Goal: Transaction & Acquisition: Book appointment/travel/reservation

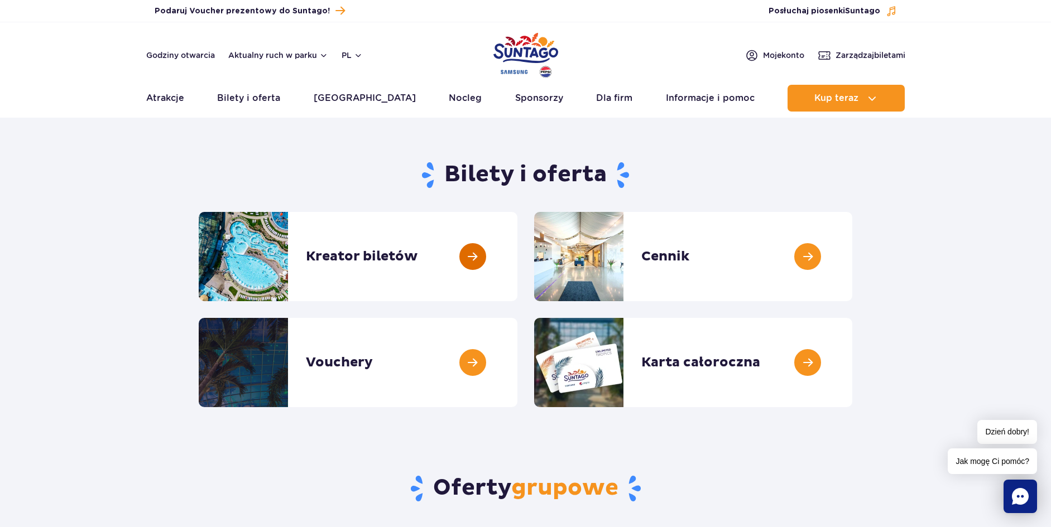
click at [517, 253] on link at bounding box center [517, 256] width 0 height 89
click at [517, 360] on link at bounding box center [517, 362] width 0 height 89
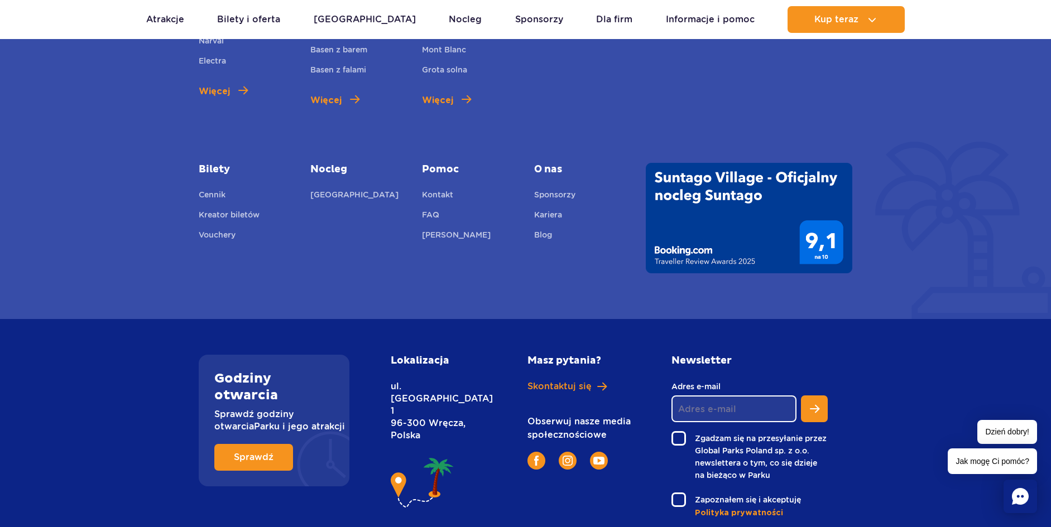
scroll to position [1599, 0]
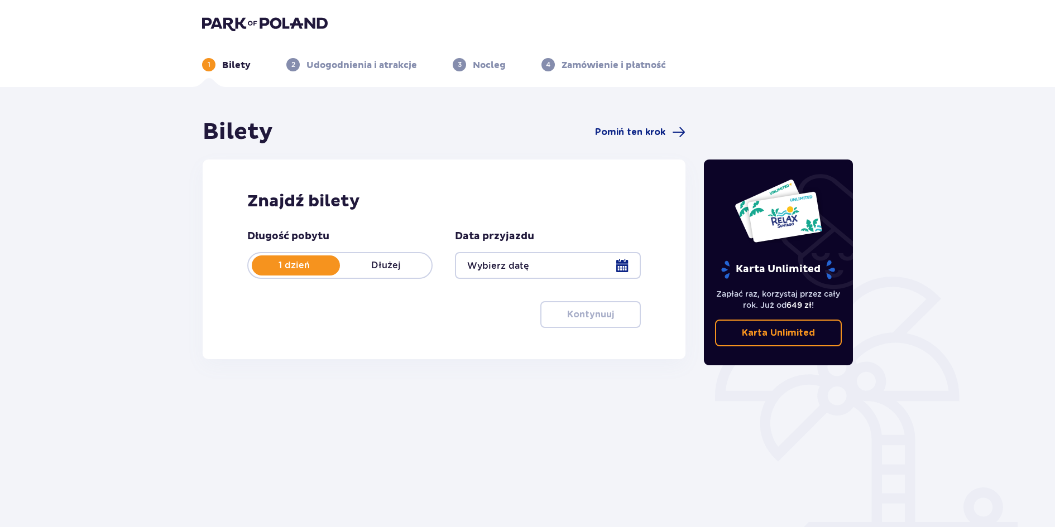
click at [622, 267] on div at bounding box center [547, 265] width 185 height 27
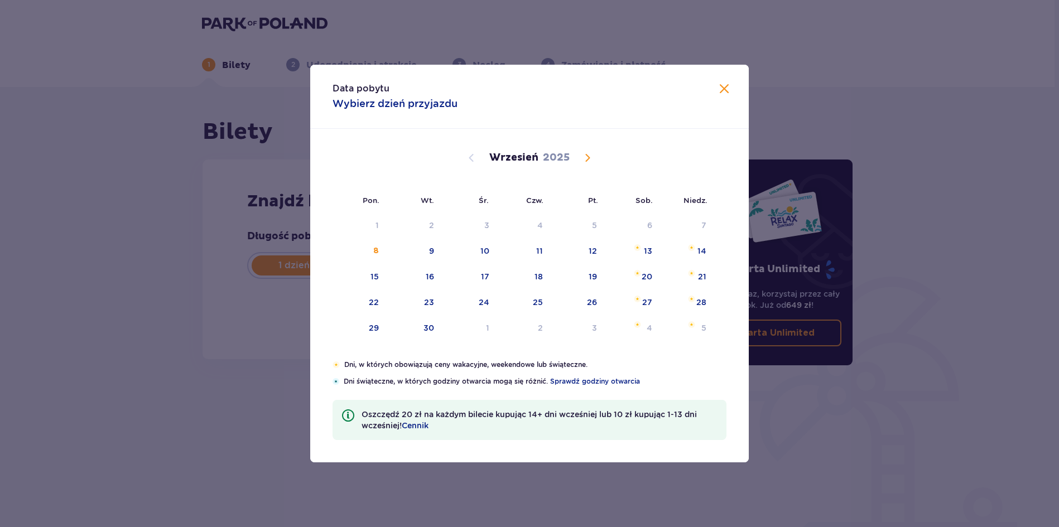
click at [589, 162] on span "Calendar" at bounding box center [587, 157] width 13 height 13
click at [594, 295] on div "24" at bounding box center [578, 303] width 55 height 25
type input "24.10.25"
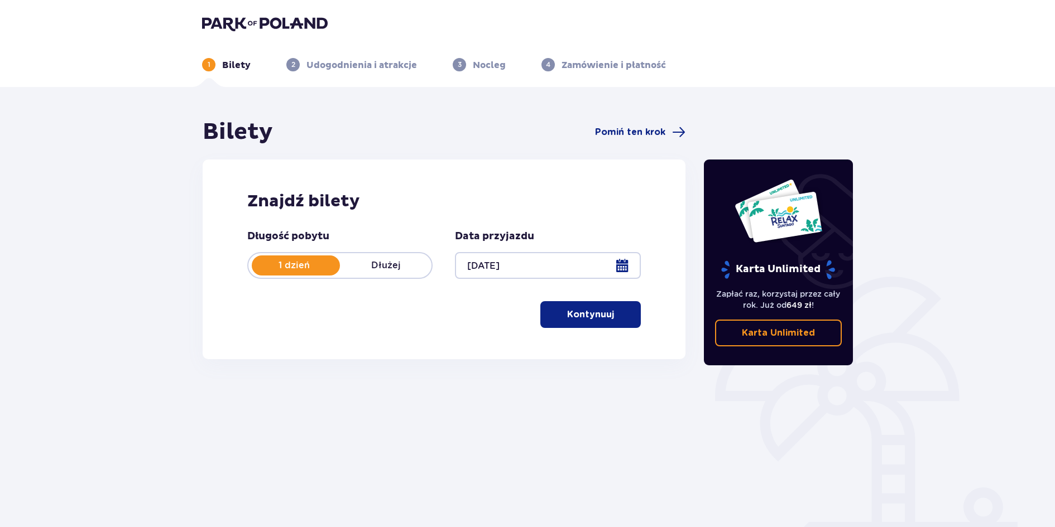
click at [581, 319] on p "Kontynuuj" at bounding box center [590, 315] width 47 height 12
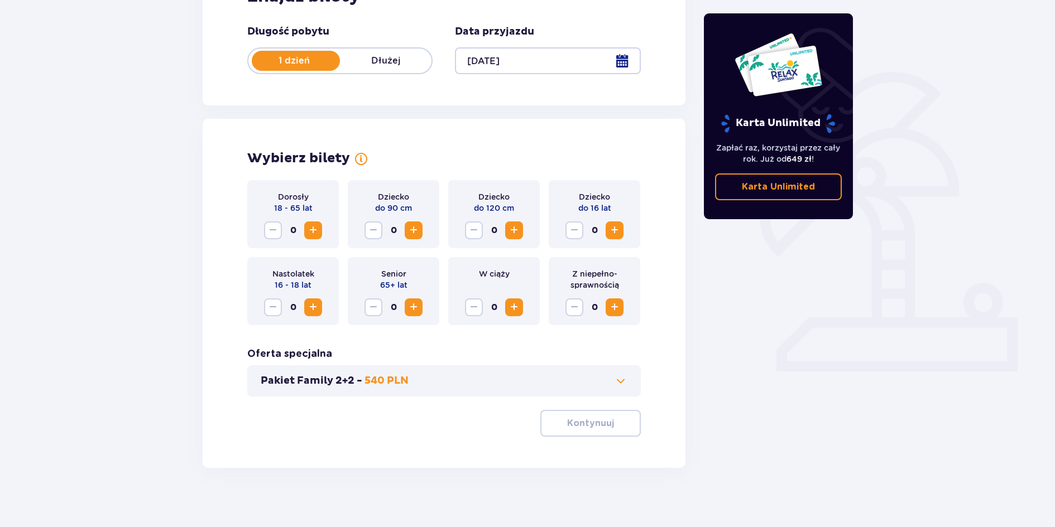
scroll to position [213, 0]
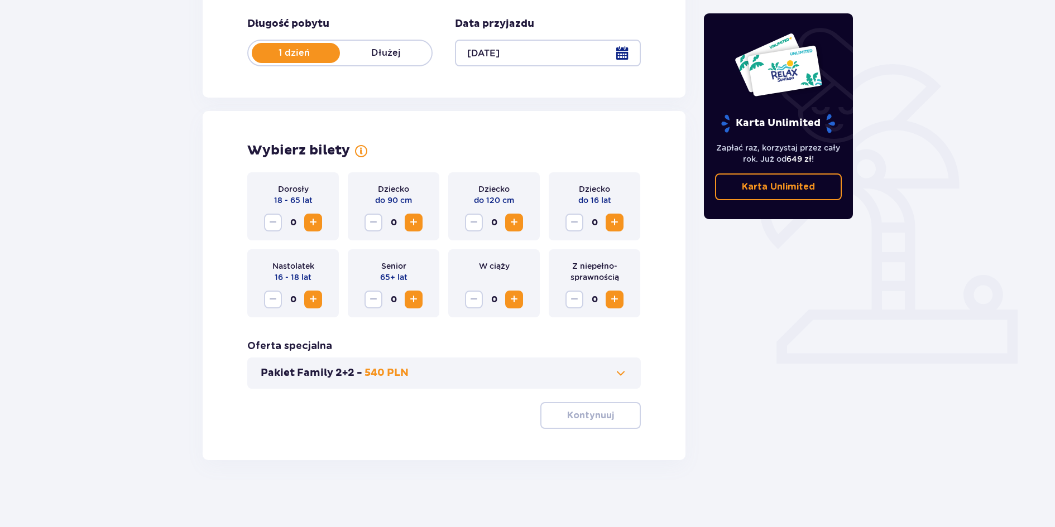
click at [311, 222] on span "Increase" at bounding box center [312, 222] width 13 height 13
click at [271, 226] on span "Decrease" at bounding box center [272, 222] width 13 height 13
click at [313, 298] on span "Increase" at bounding box center [312, 299] width 13 height 13
click at [321, 224] on button "Increase" at bounding box center [313, 223] width 18 height 18
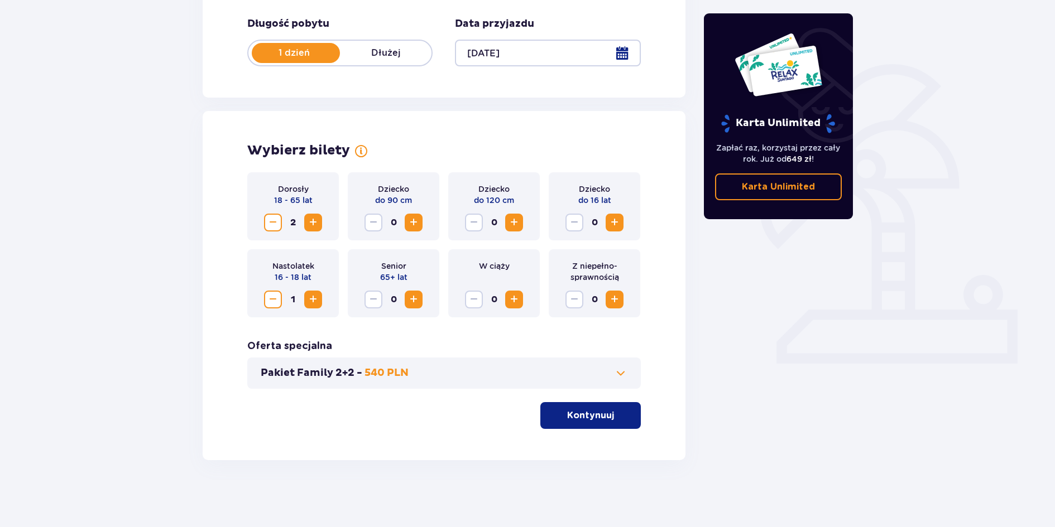
click at [616, 228] on span "Increase" at bounding box center [614, 222] width 13 height 13
click at [577, 413] on p "Kontynuuj" at bounding box center [590, 416] width 47 height 12
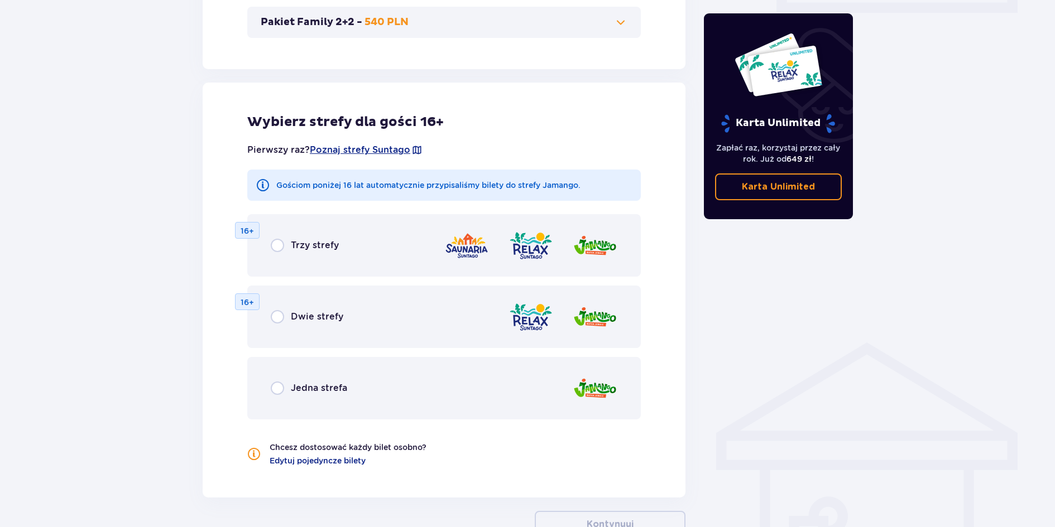
scroll to position [601, 0]
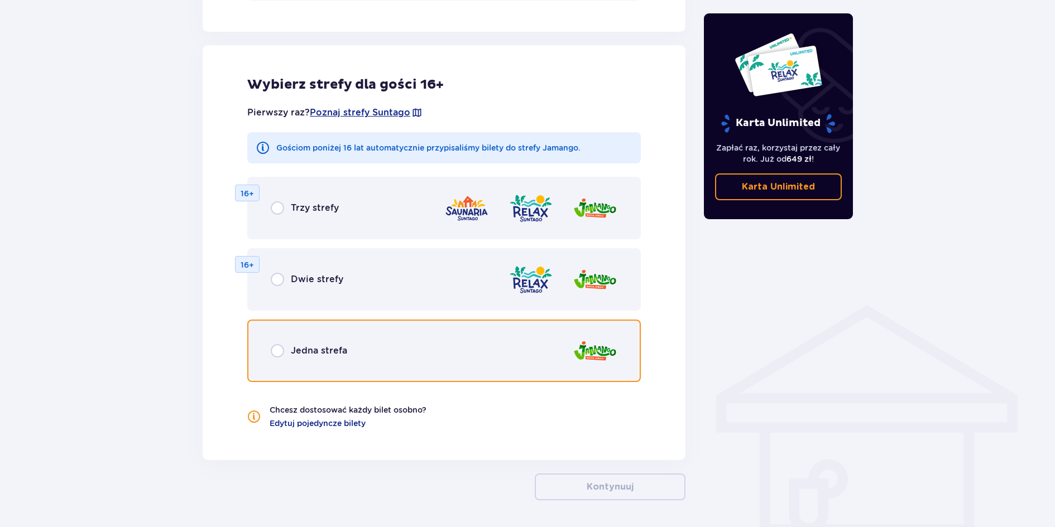
click at [277, 346] on input "radio" at bounding box center [277, 350] width 13 height 13
radio input "true"
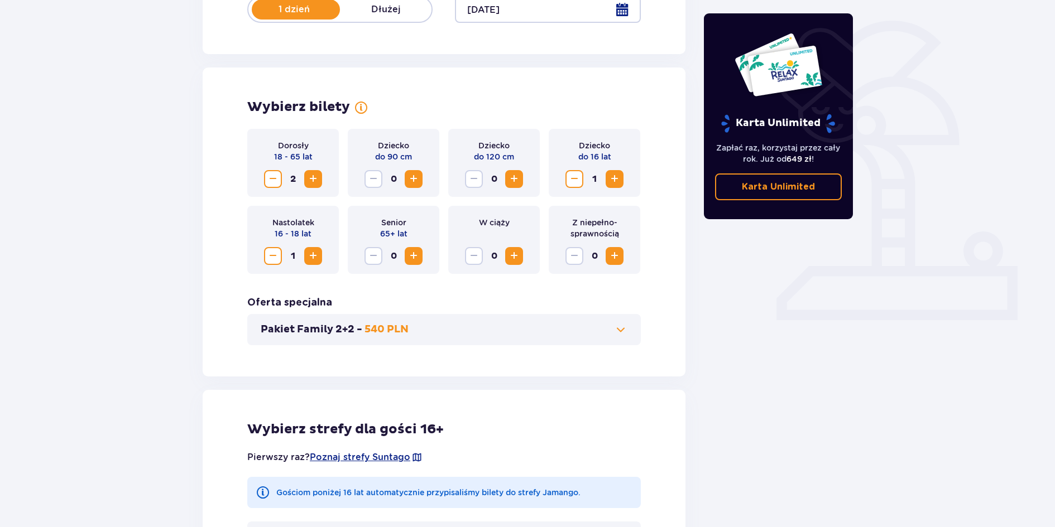
scroll to position [242, 0]
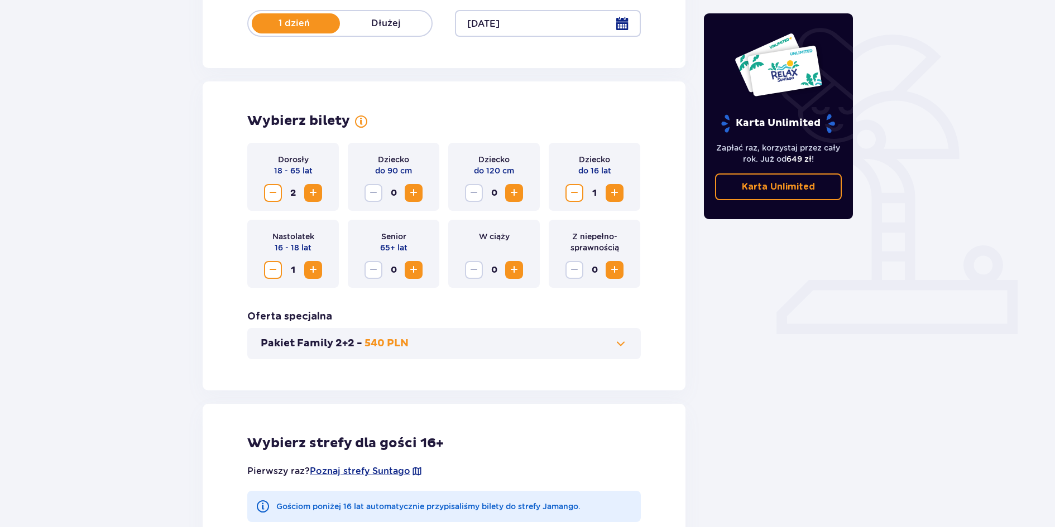
click at [268, 191] on span "Decrease" at bounding box center [272, 192] width 13 height 13
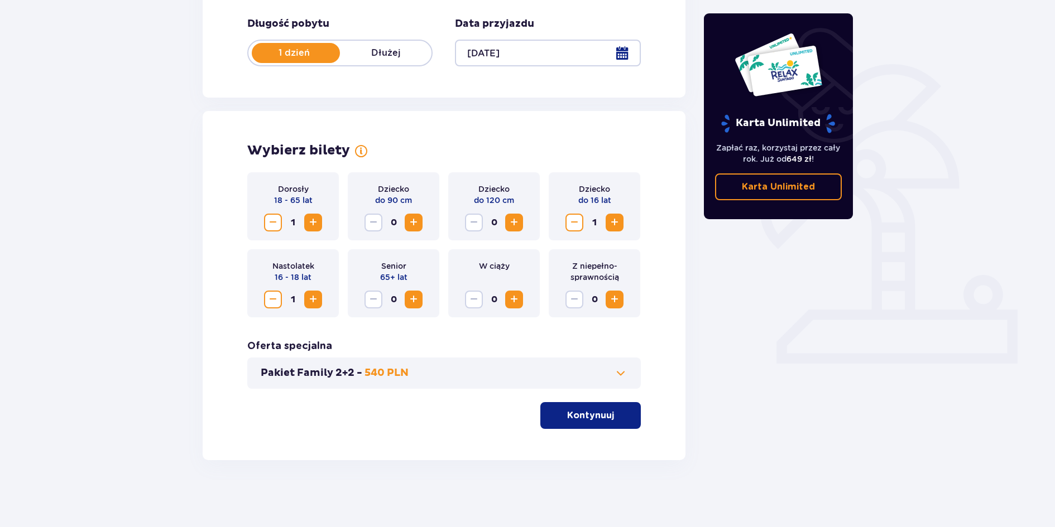
click at [269, 226] on span "Decrease" at bounding box center [272, 222] width 13 height 13
click at [271, 299] on span "Decrease" at bounding box center [272, 299] width 13 height 13
click at [572, 221] on span "Decrease" at bounding box center [574, 222] width 13 height 13
click at [357, 373] on p "Pakiet Family 2+2 -" at bounding box center [312, 373] width 102 height 13
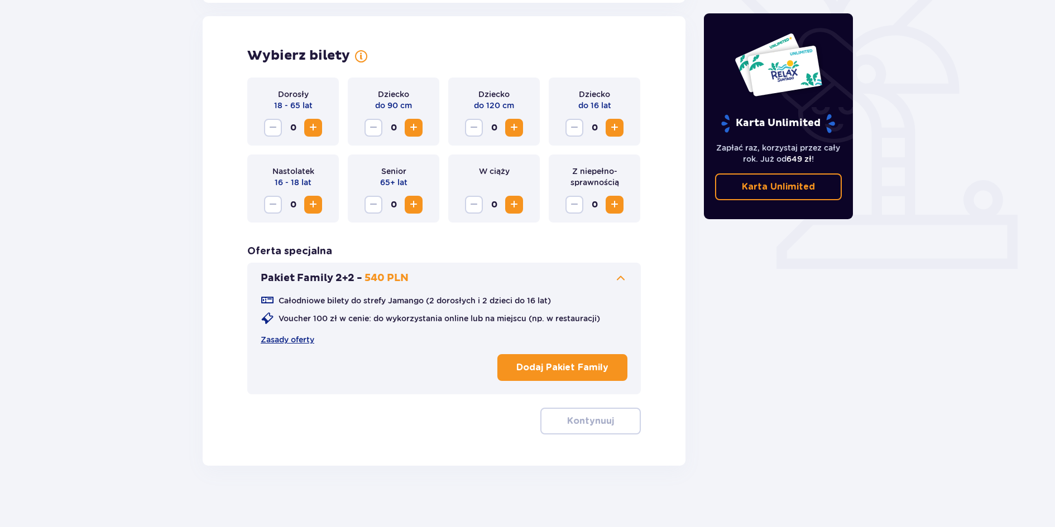
scroll to position [310, 0]
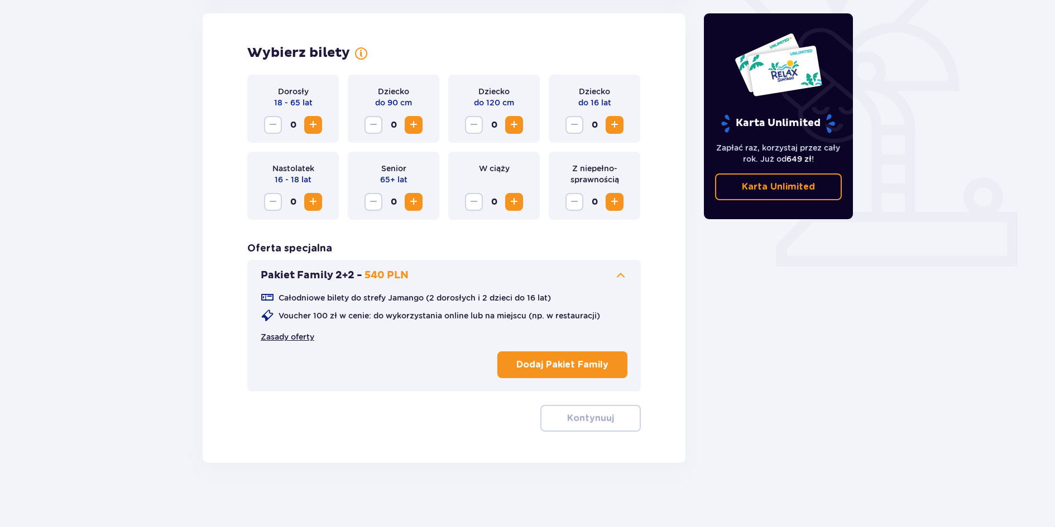
click at [285, 333] on link "Zasady oferty" at bounding box center [288, 337] width 54 height 11
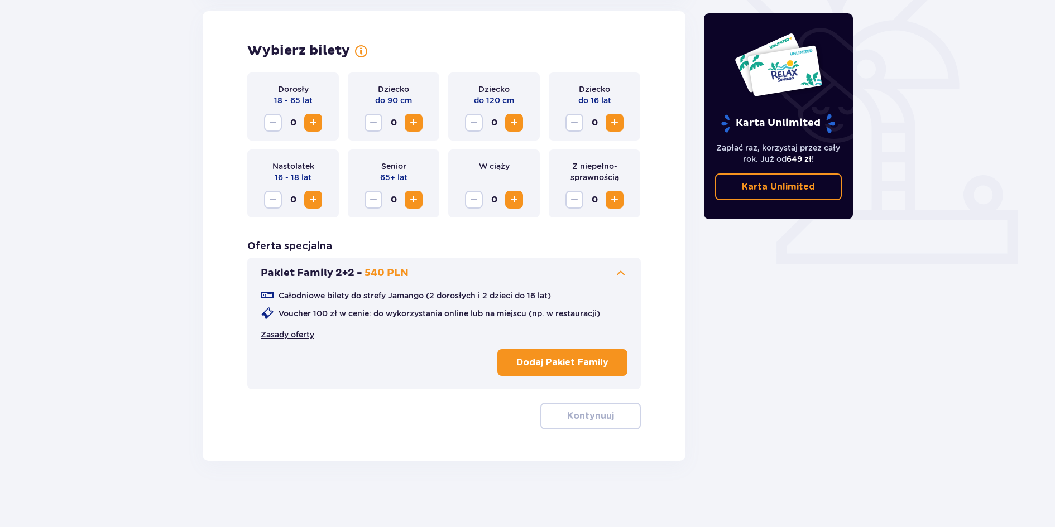
scroll to position [313, 0]
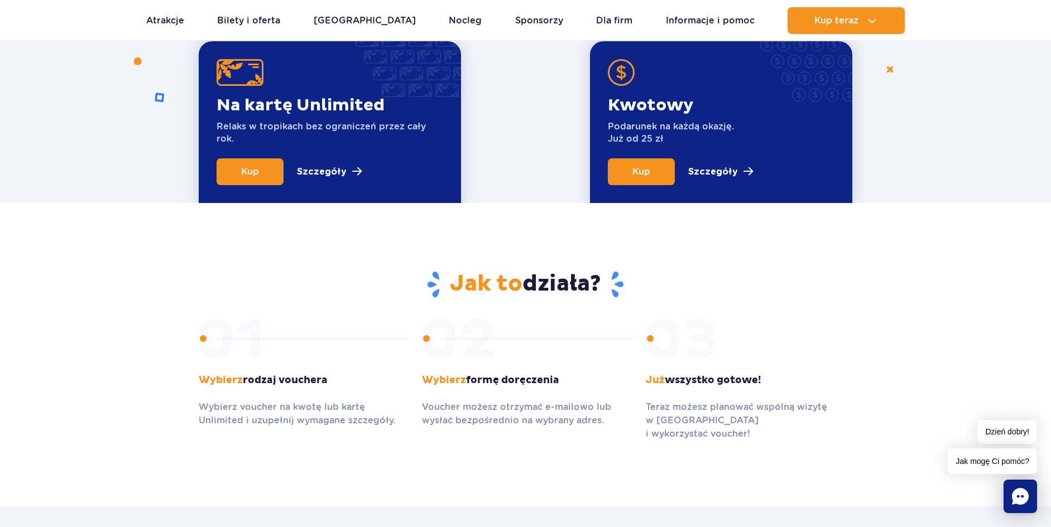
scroll to position [484, 0]
